Goal: Information Seeking & Learning: Learn about a topic

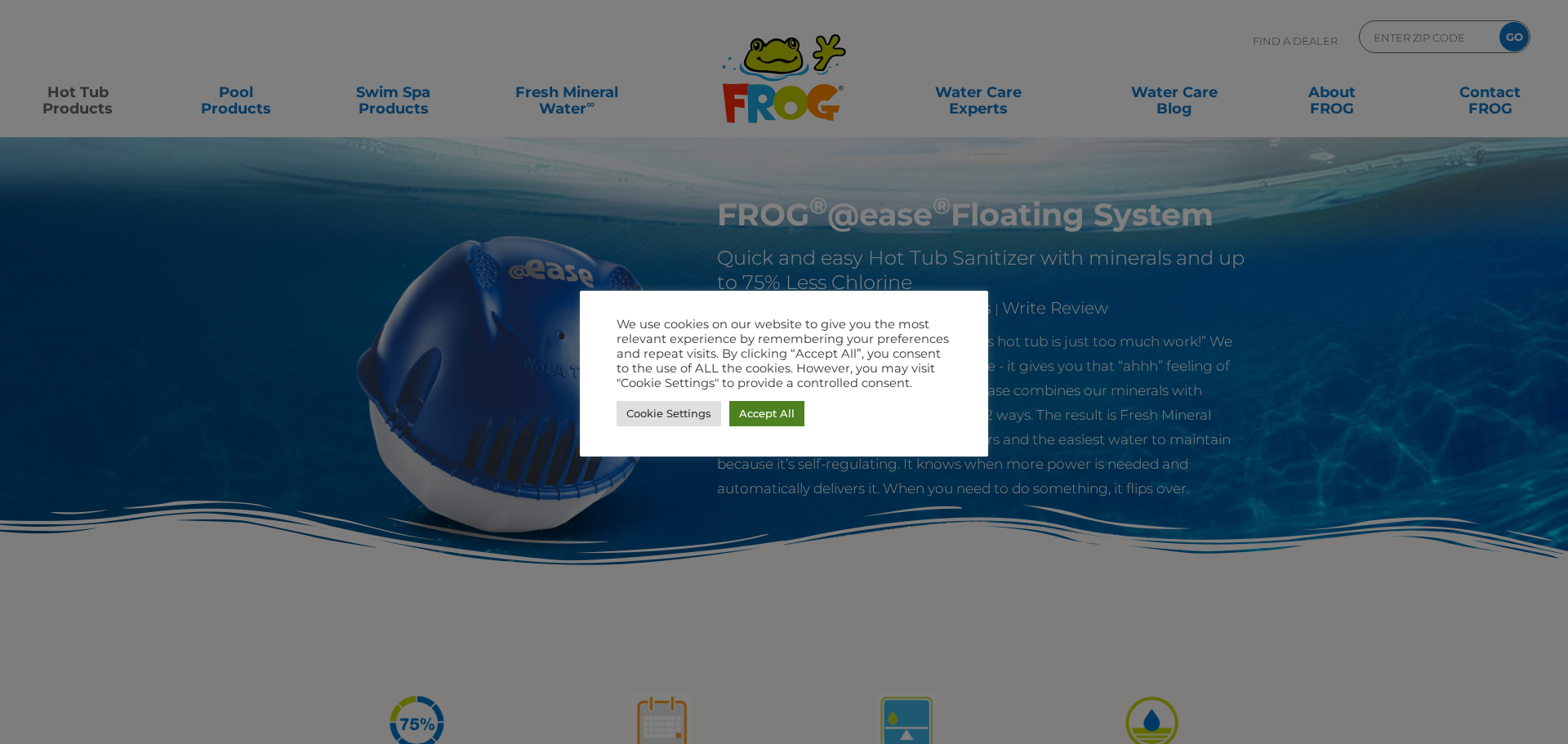
click at [776, 415] on link "Accept All" at bounding box center [767, 413] width 75 height 25
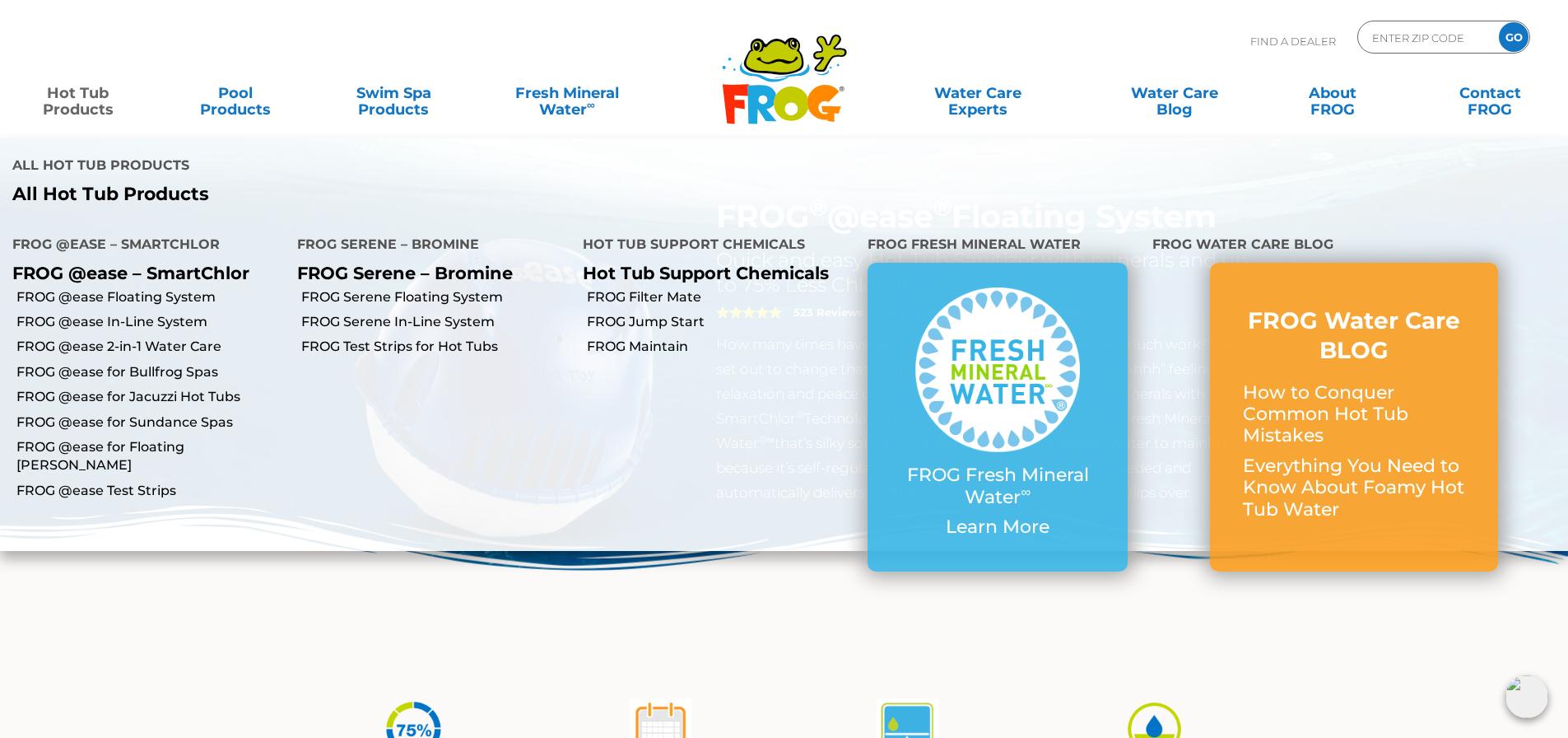
click at [101, 93] on link "Hot Tub Products" at bounding box center [78, 93] width 122 height 33
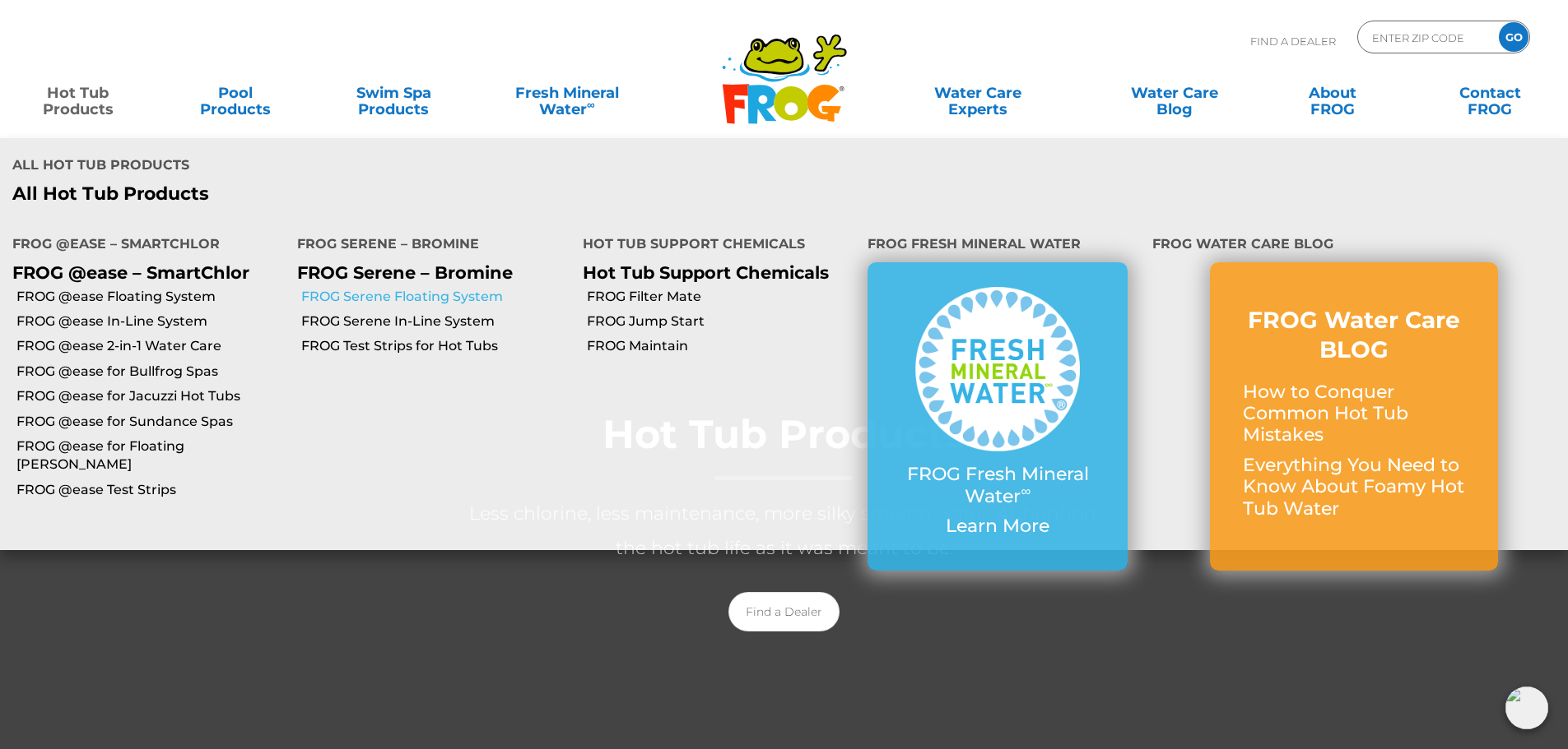
click at [378, 302] on link "FROG Serene Floating System" at bounding box center [435, 297] width 268 height 18
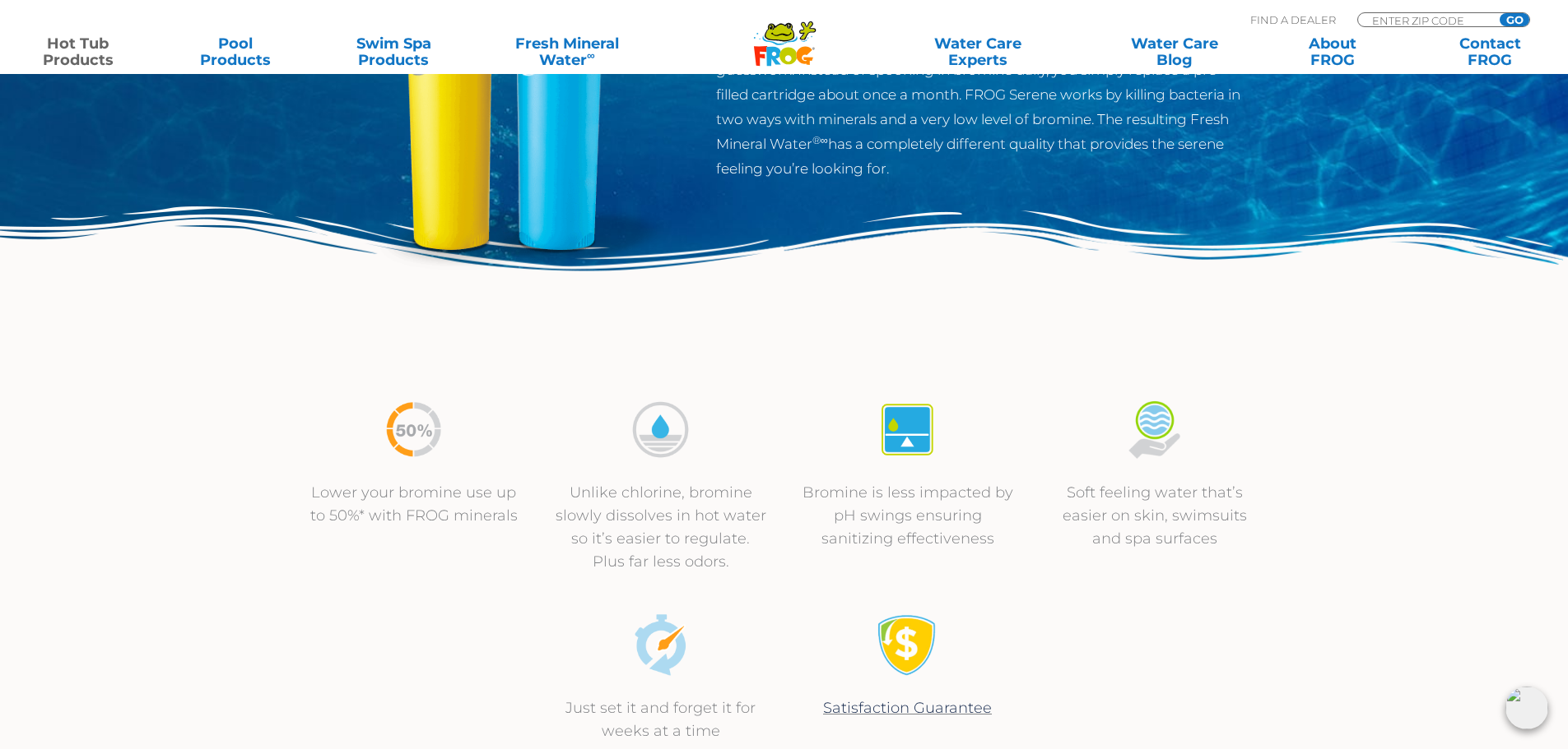
scroll to position [157, 0]
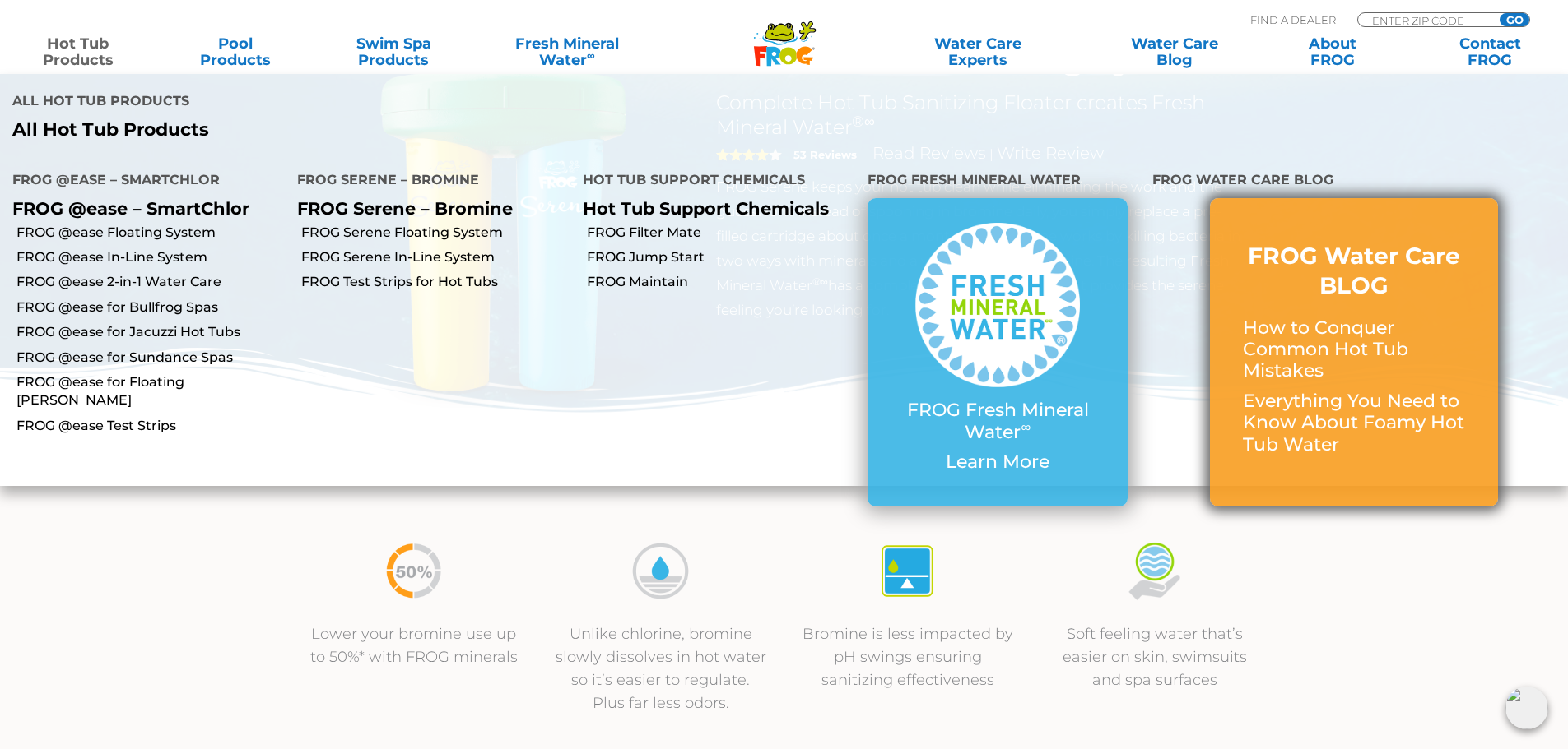
click at [1298, 267] on h3 "FROG Water Care BLOG" at bounding box center [1354, 270] width 223 height 60
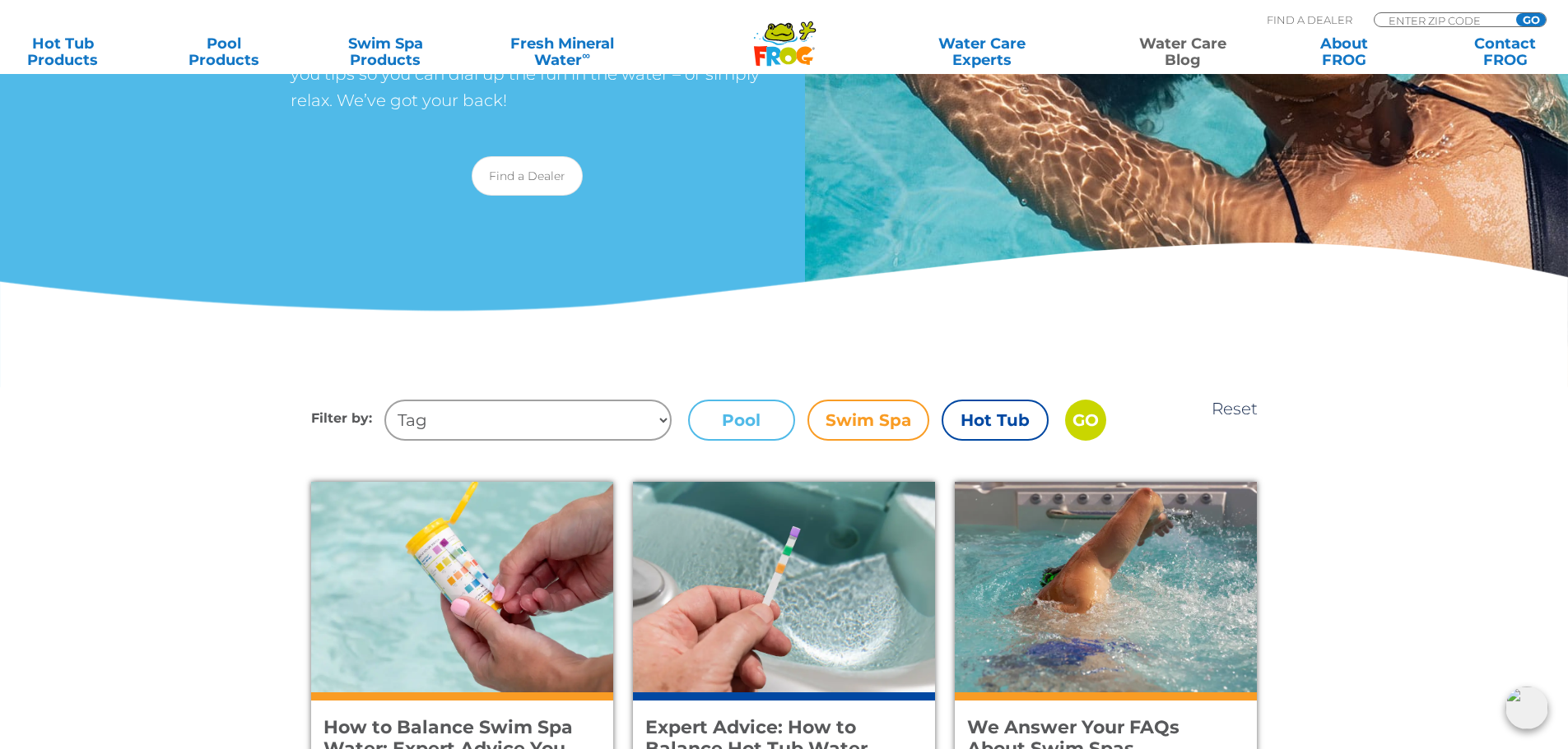
scroll to position [151, 0]
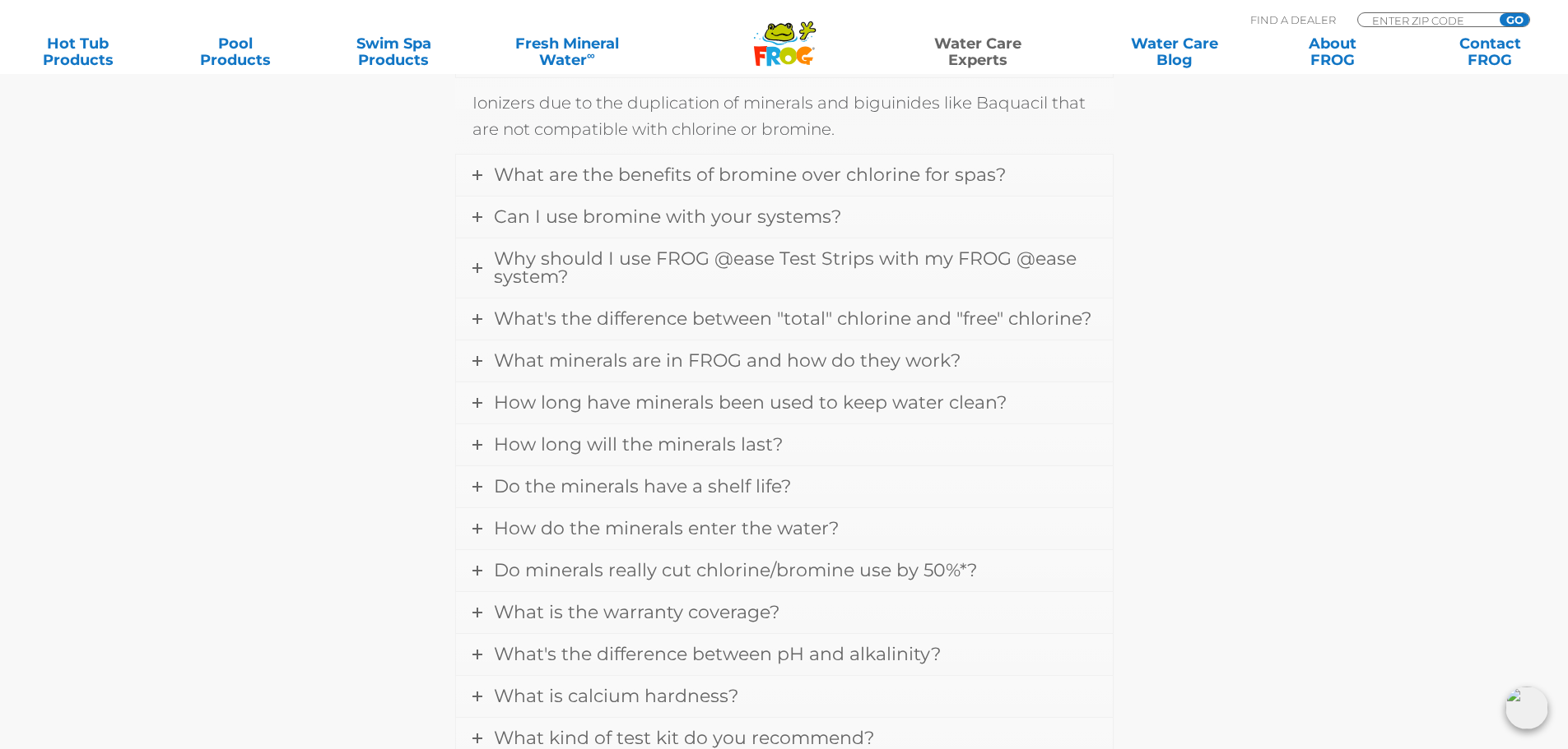
scroll to position [642, 0]
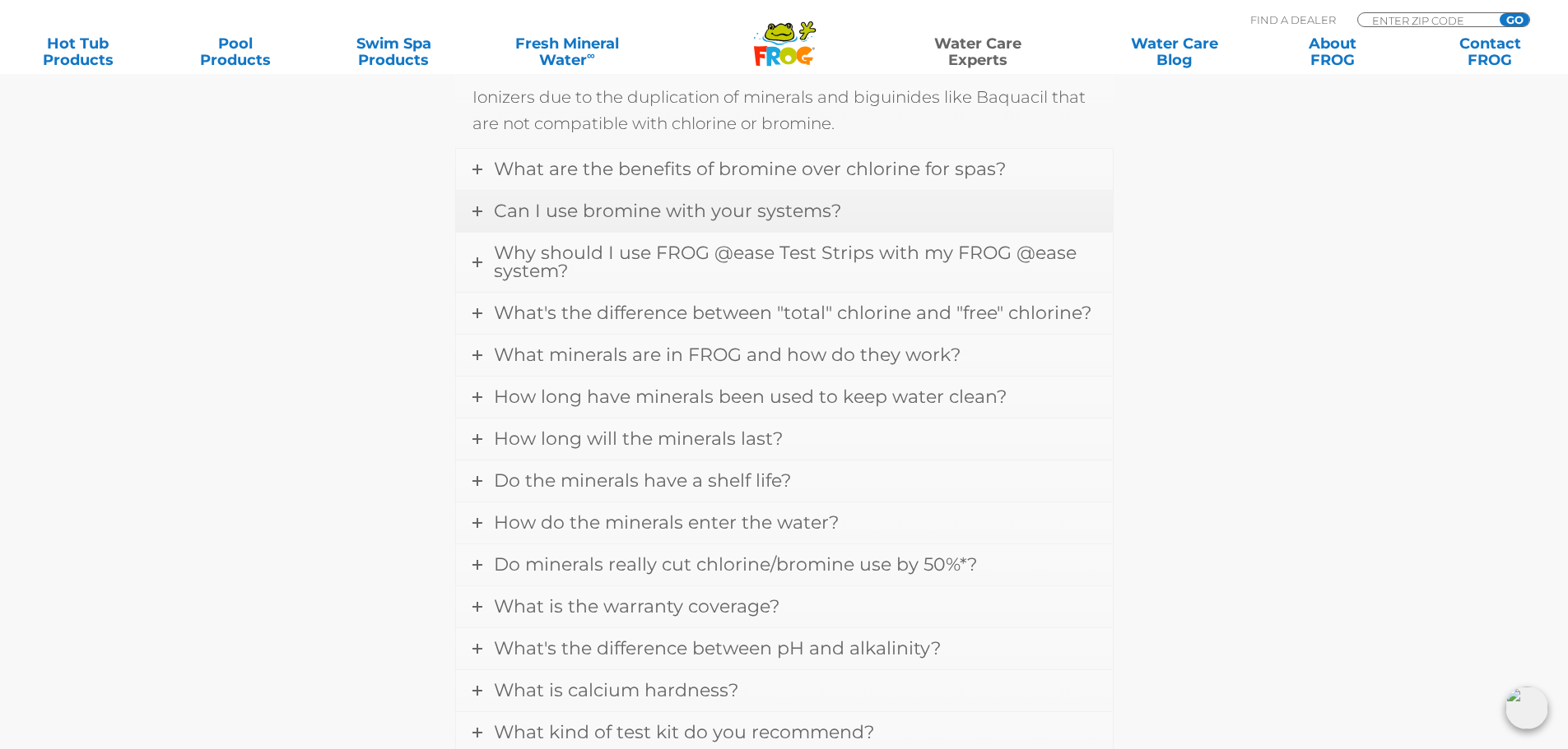
click at [473, 220] on link "Can I use bromine with your systems?" at bounding box center [784, 211] width 657 height 41
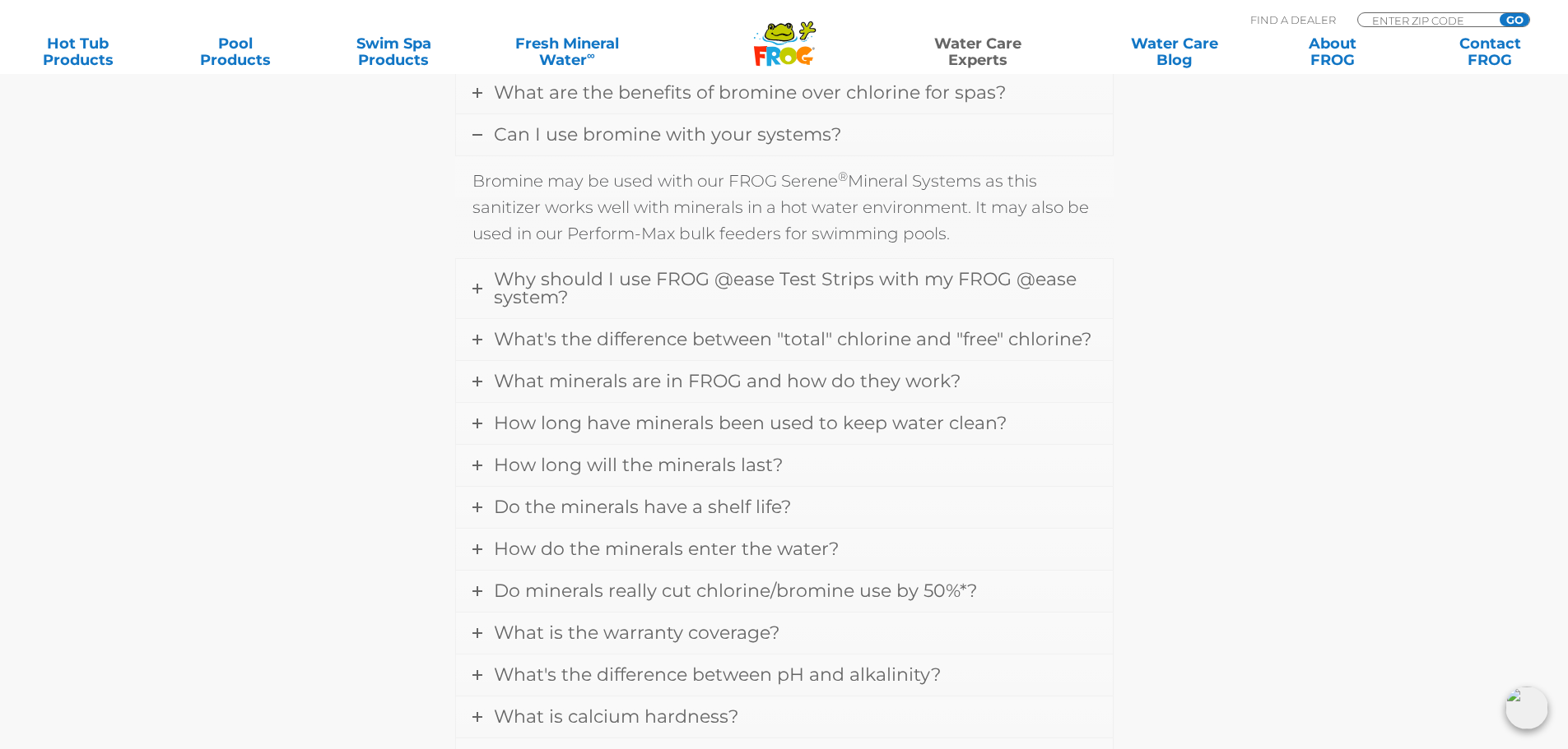
click at [706, 224] on p "Bromine may be used with our FROG Serene ® Mineral Systems as this sanitizer wo…" at bounding box center [784, 207] width 624 height 79
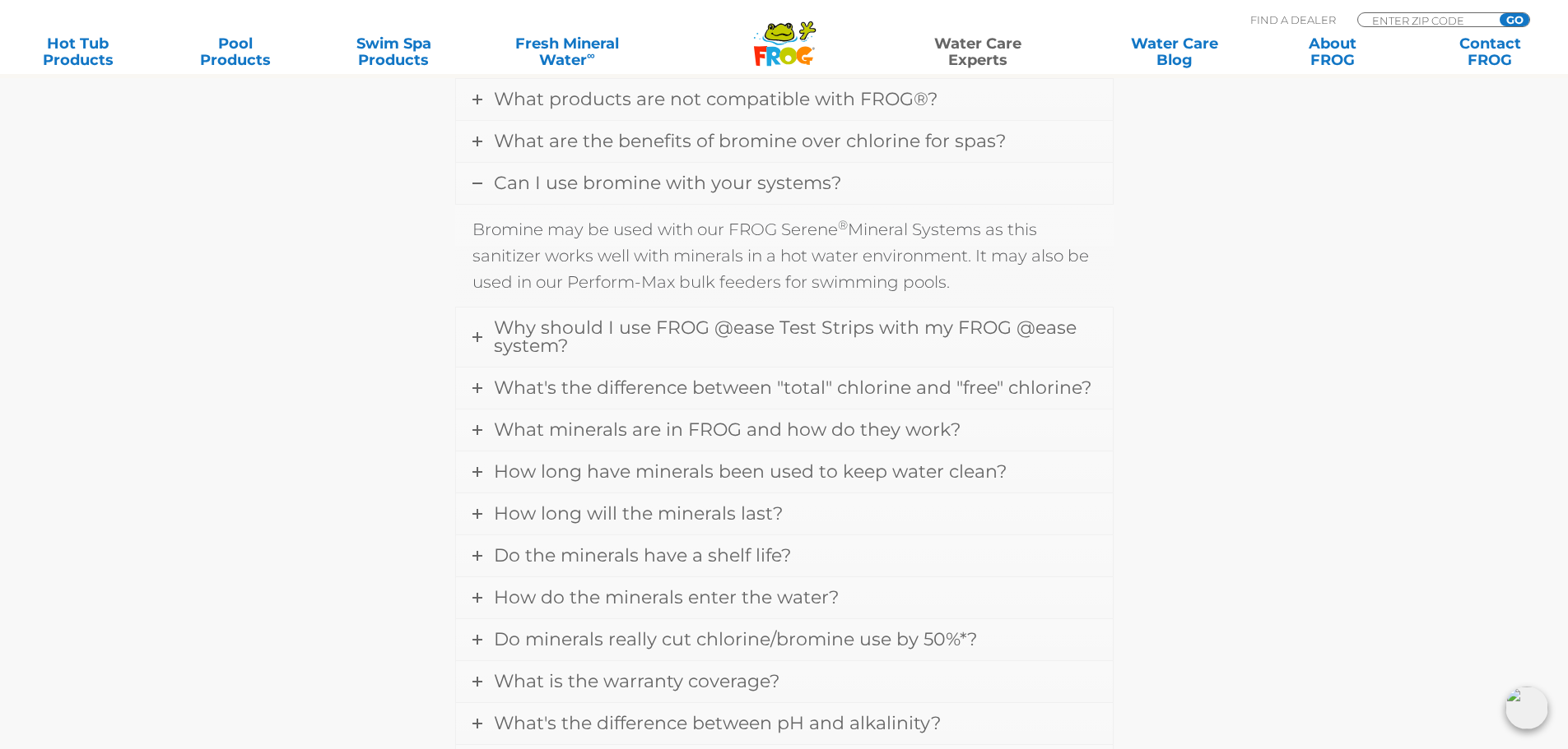
scroll to position [591, 0]
